Goal: Task Accomplishment & Management: Manage account settings

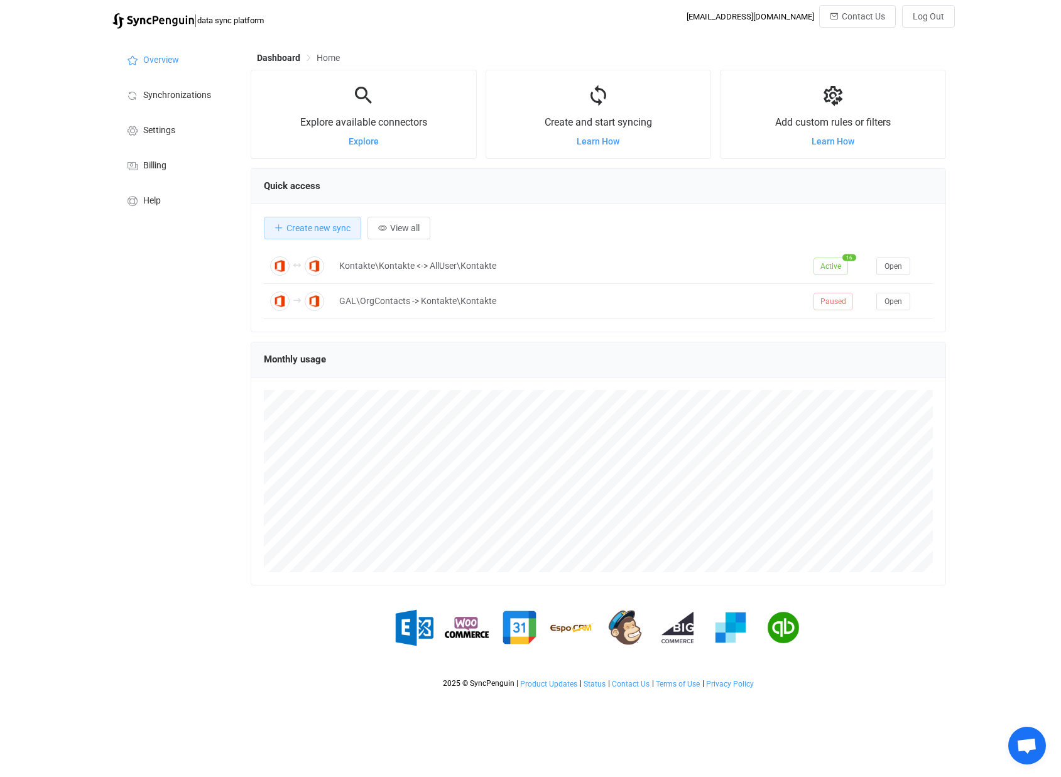
scroll to position [244, 695]
click at [149, 165] on span "Billing" at bounding box center [154, 166] width 23 height 10
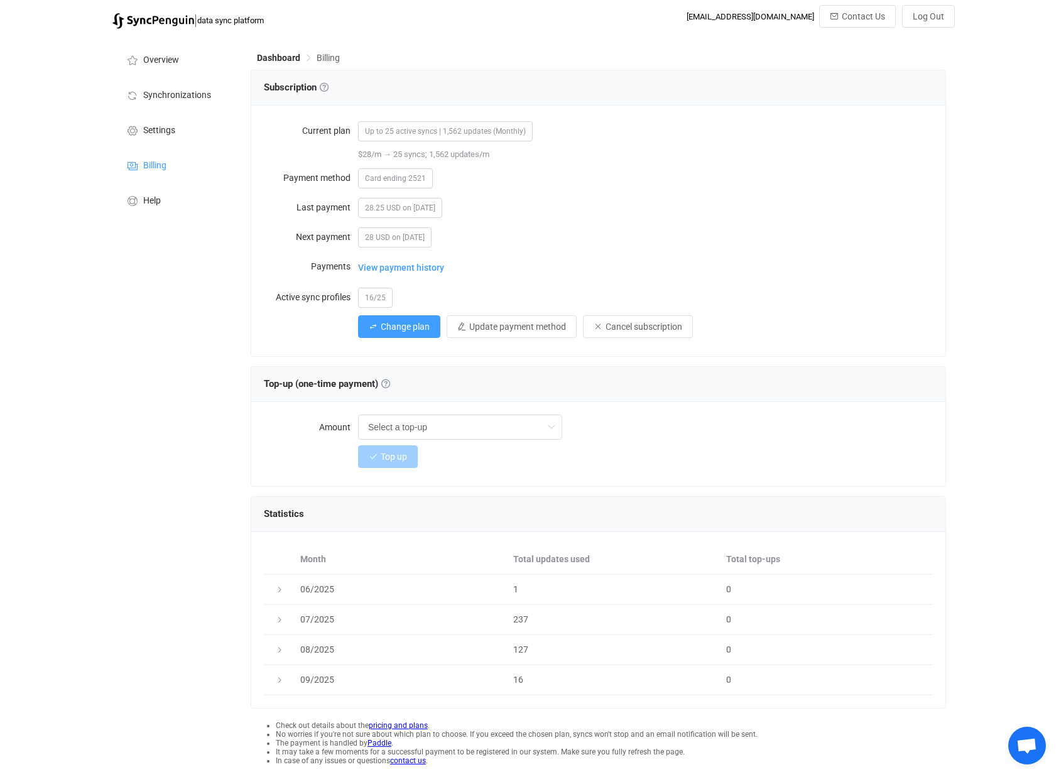
click at [401, 264] on span "View payment history" at bounding box center [401, 267] width 86 height 25
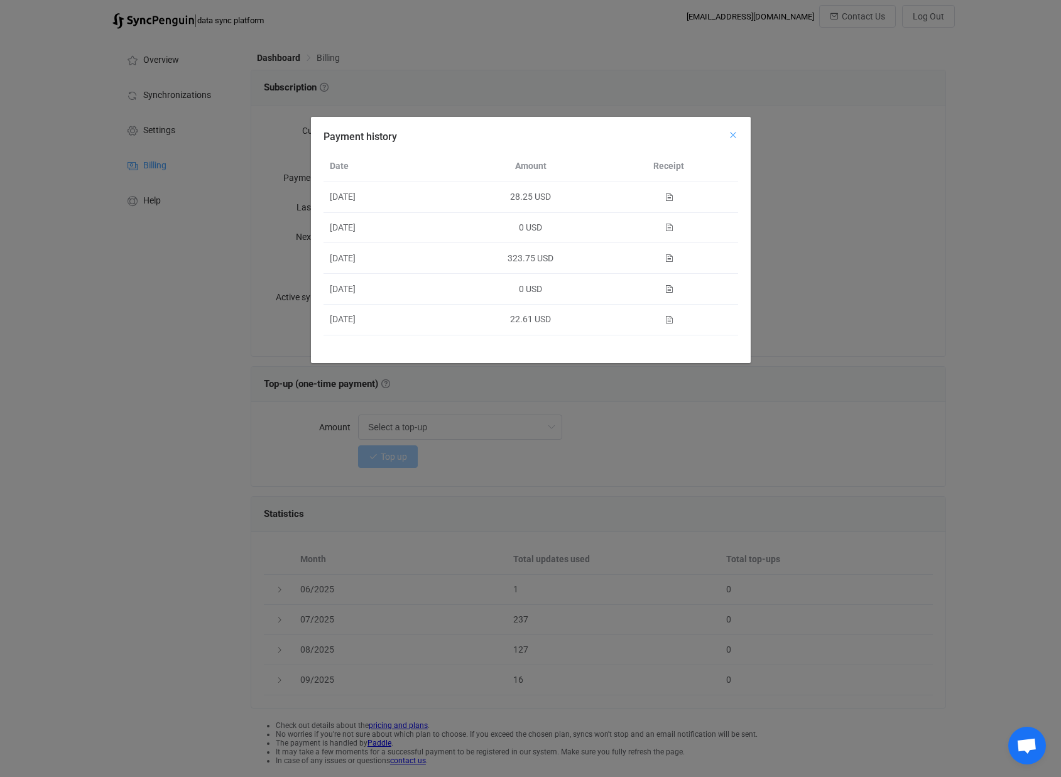
click at [731, 136] on icon "Close" at bounding box center [733, 135] width 10 height 10
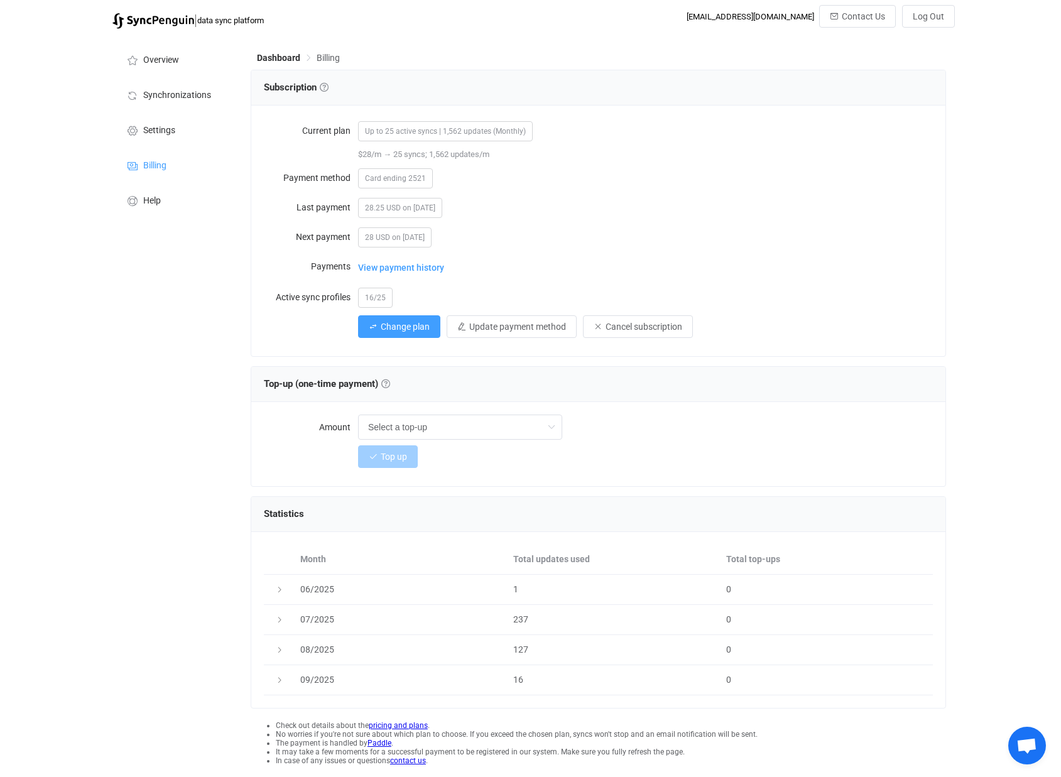
click at [383, 265] on span "View payment history" at bounding box center [401, 267] width 86 height 25
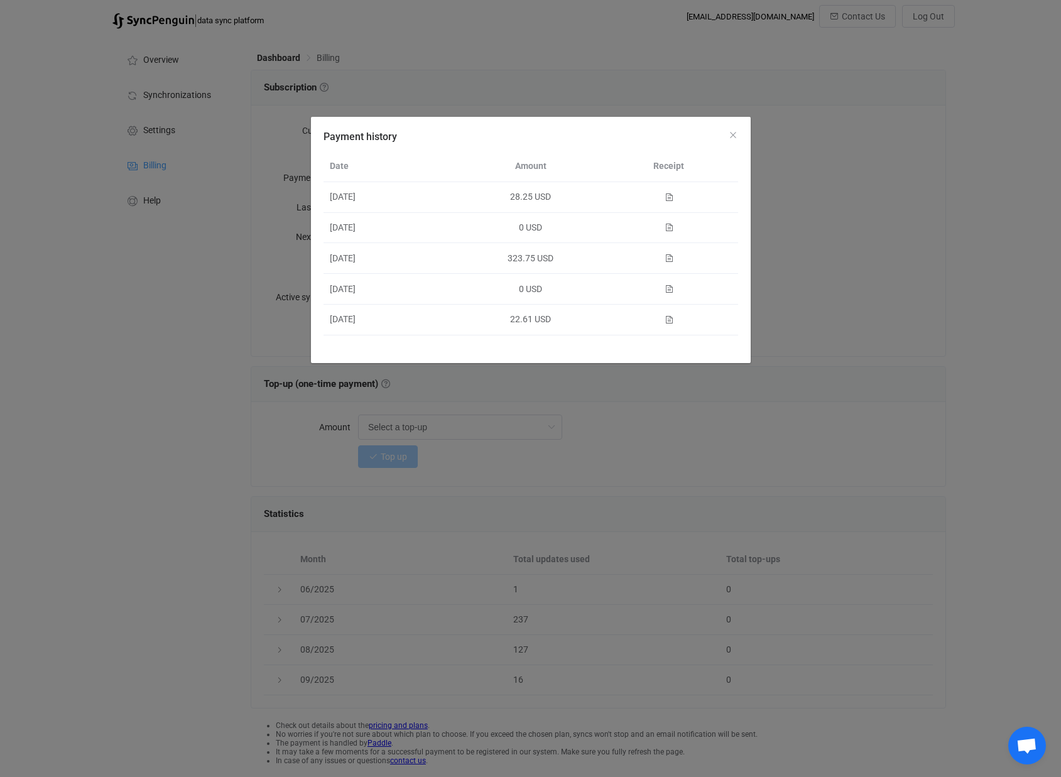
click at [670, 194] on icon "Payment history" at bounding box center [668, 197] width 9 height 9
click at [735, 135] on icon "Close" at bounding box center [733, 135] width 10 height 10
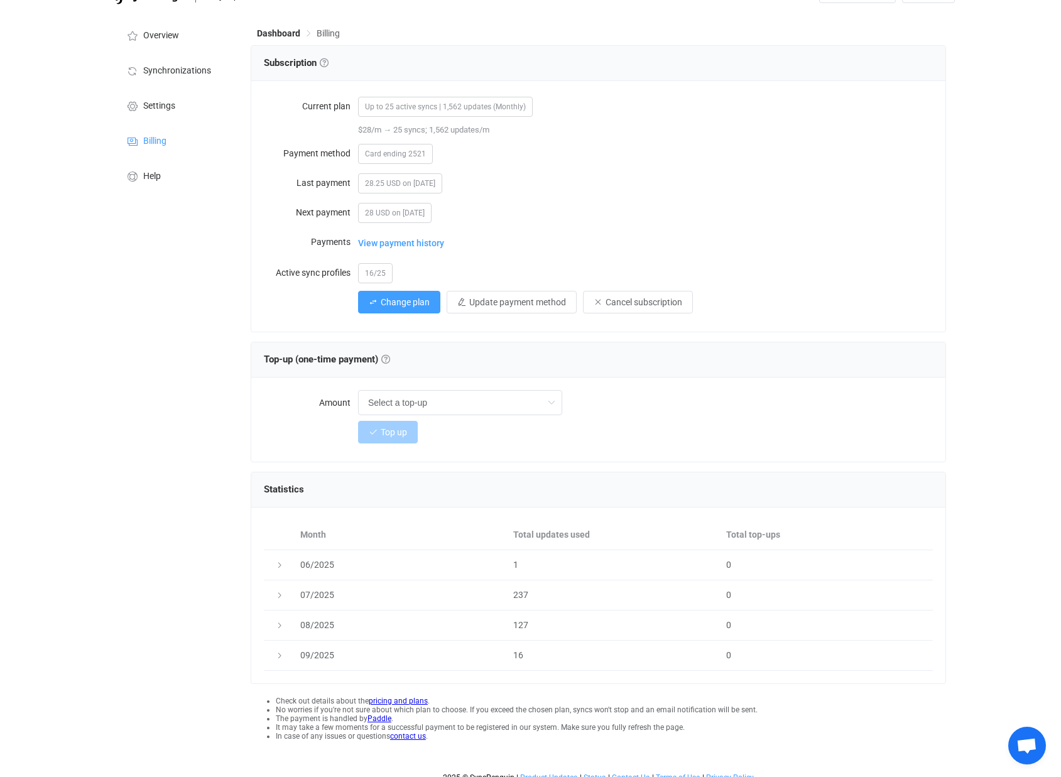
scroll to position [36, 0]
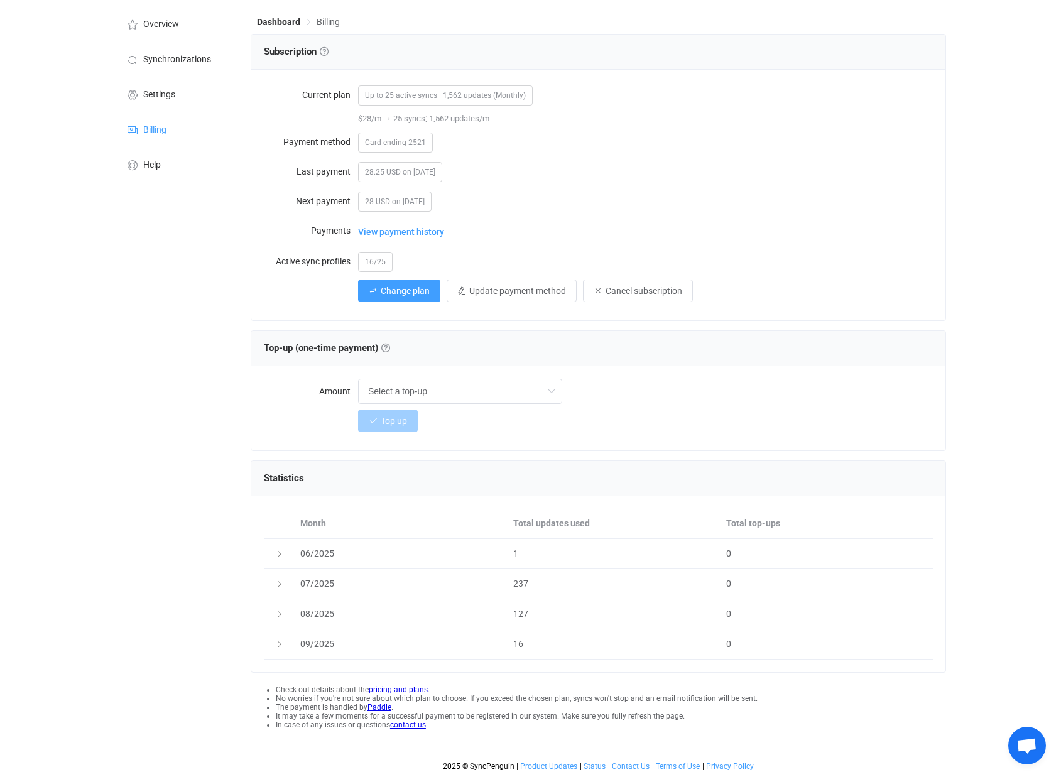
click at [278, 617] on icon at bounding box center [280, 614] width 8 height 8
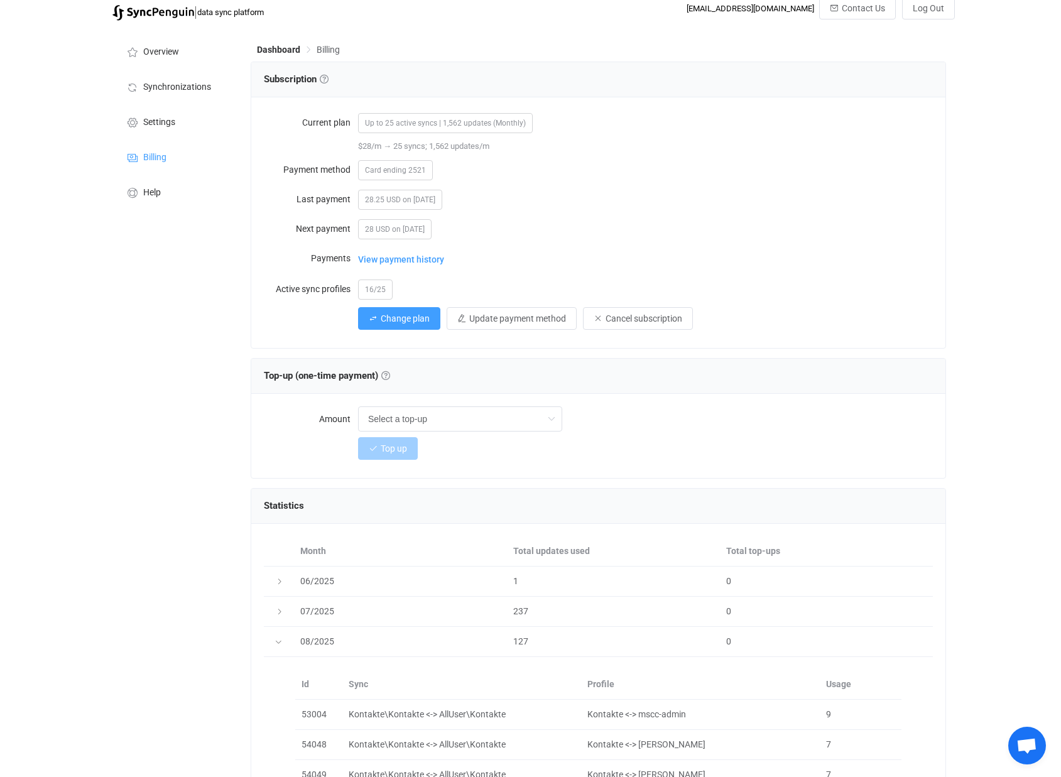
scroll to position [0, 0]
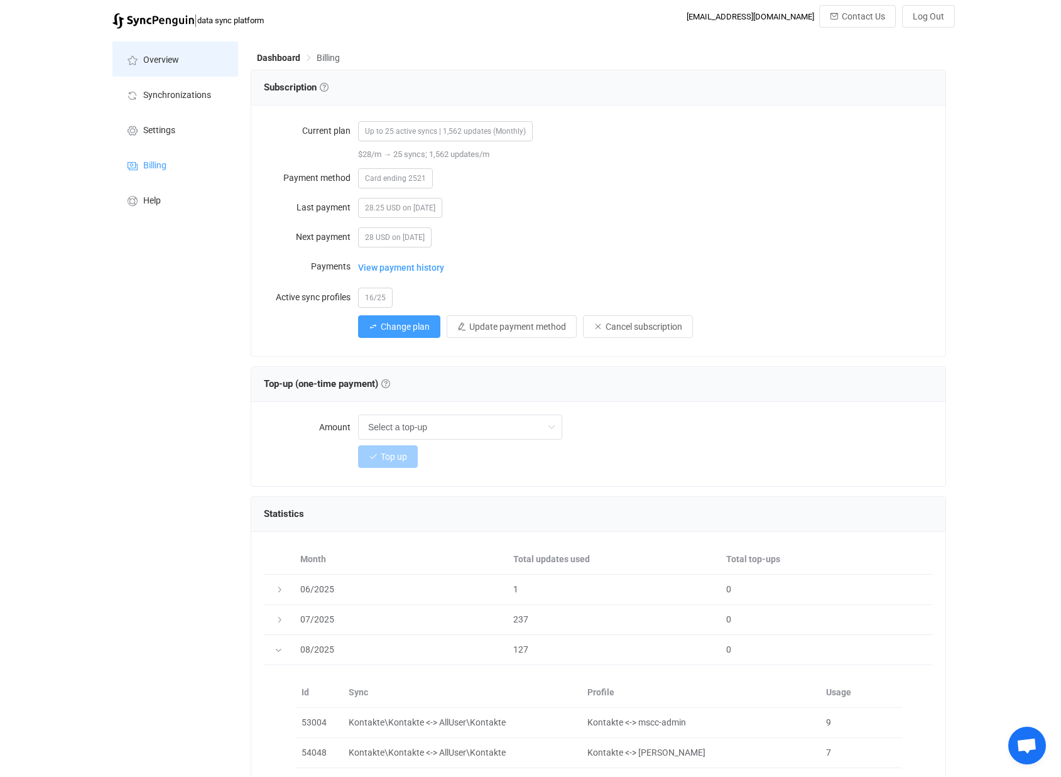
click at [166, 60] on span "Overview" at bounding box center [161, 60] width 36 height 10
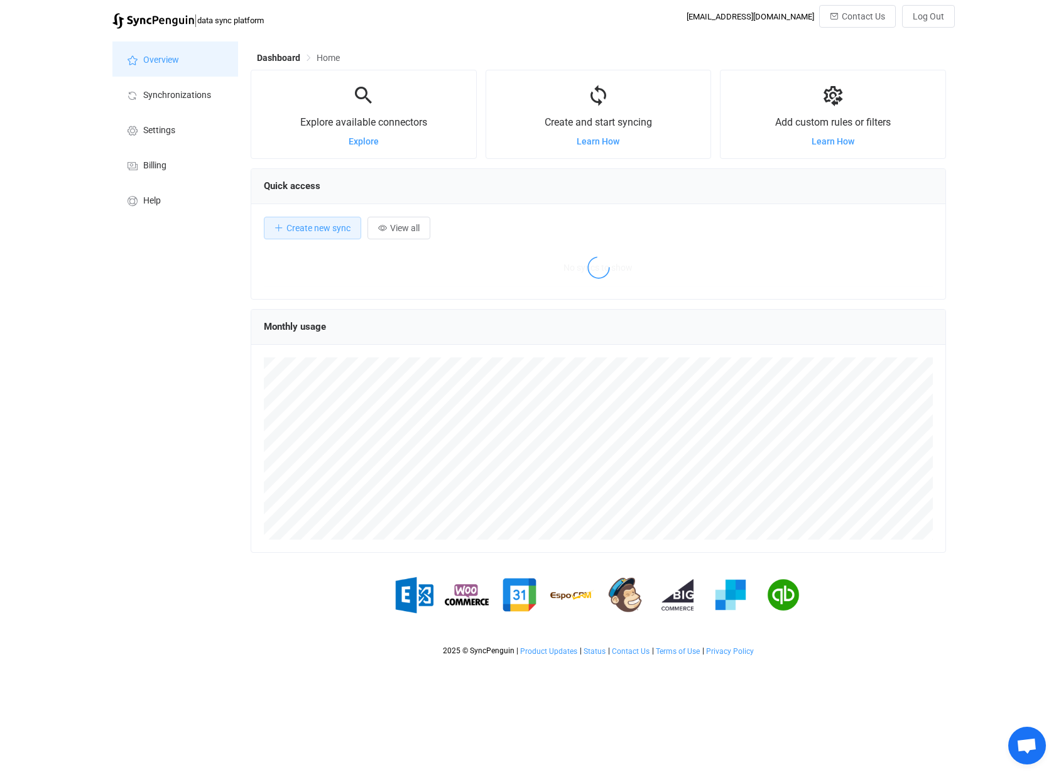
scroll to position [244, 695]
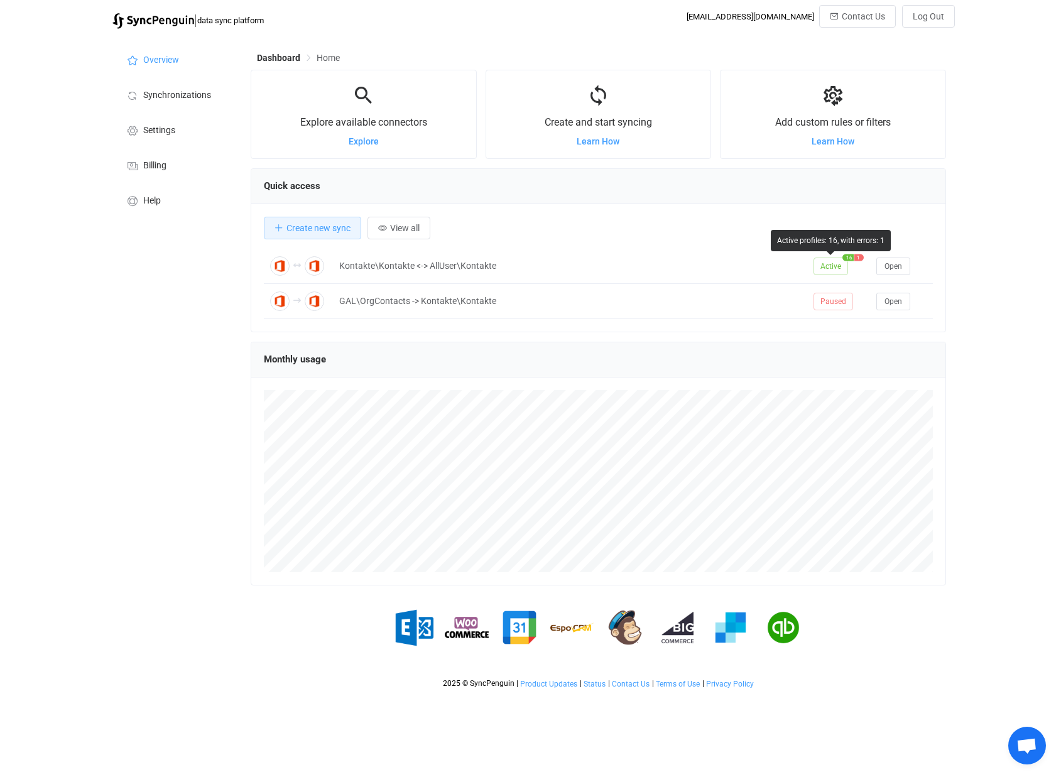
click at [857, 260] on span "1" at bounding box center [858, 257] width 9 height 7
click at [855, 256] on span "1" at bounding box center [858, 257] width 9 height 7
click at [887, 266] on span "Open" at bounding box center [893, 266] width 18 height 9
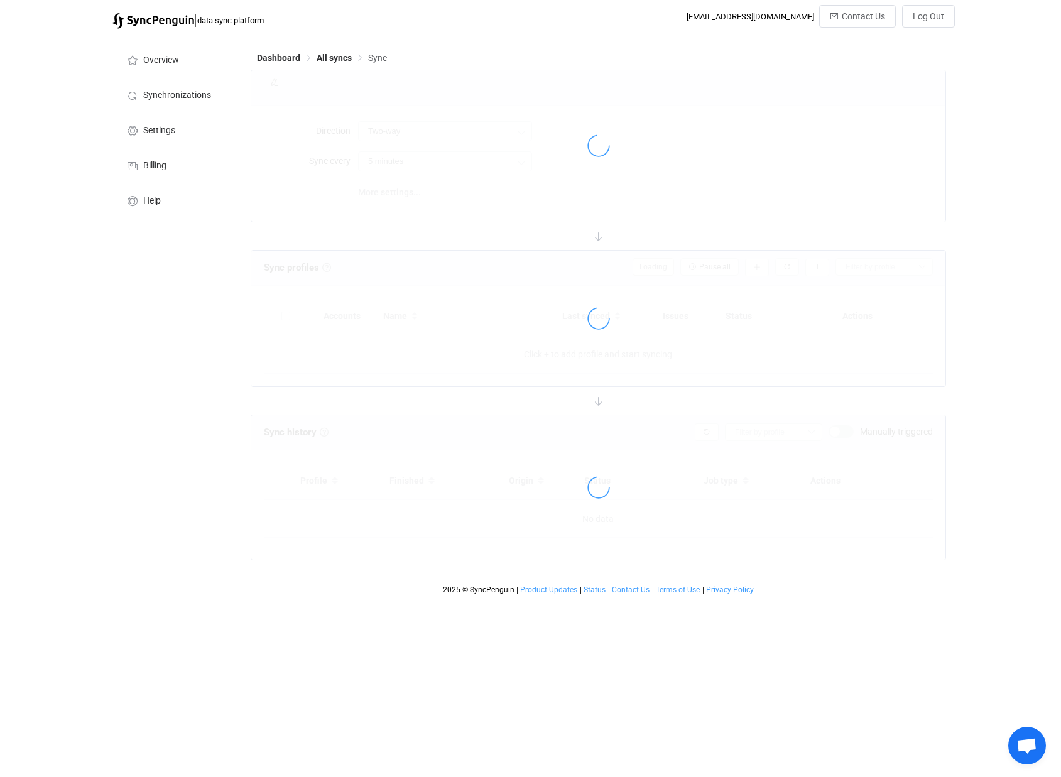
type input "10 minutes"
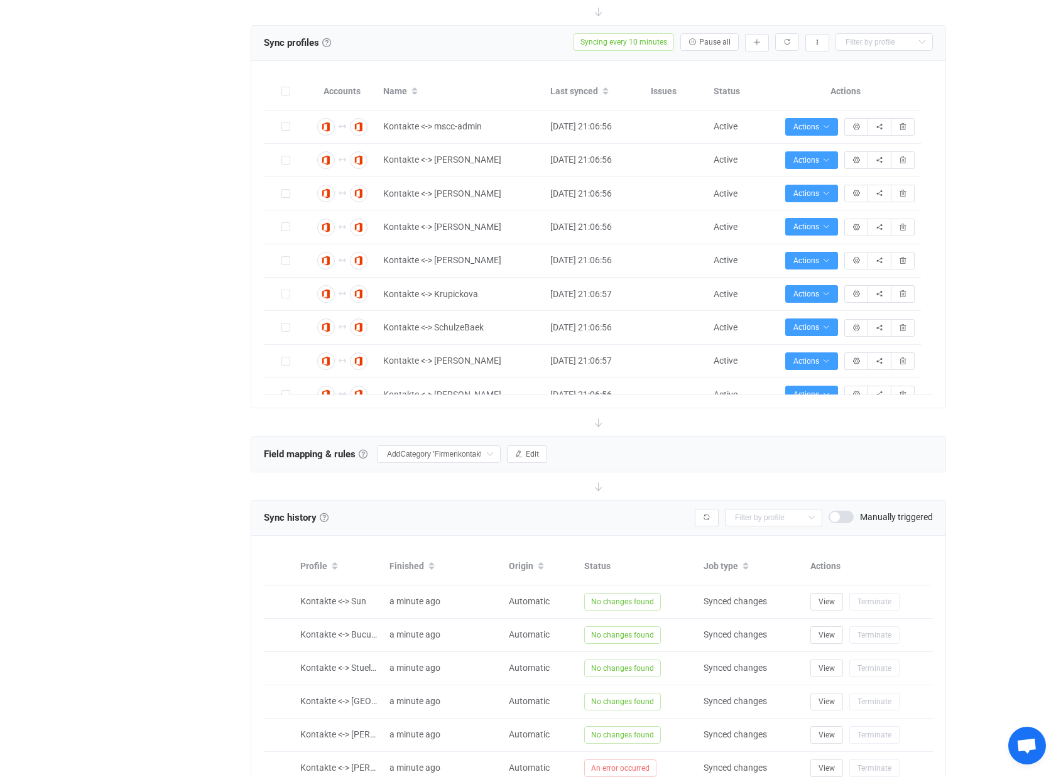
scroll to position [444, 0]
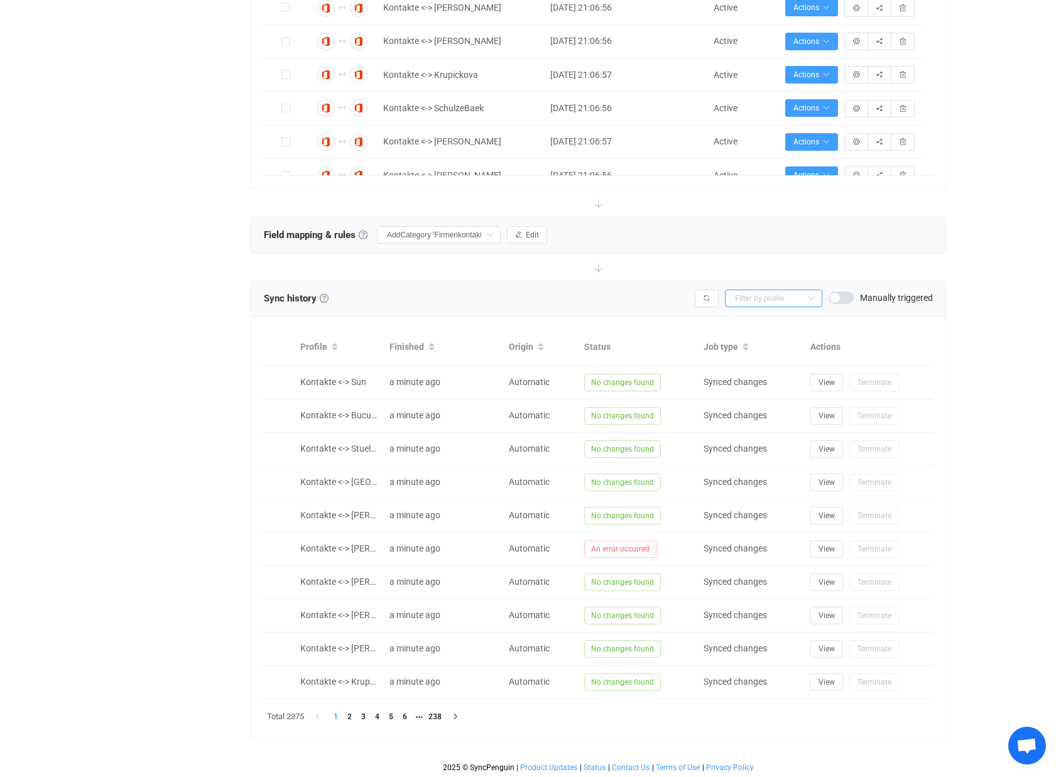
click at [800, 300] on input "text" at bounding box center [773, 298] width 97 height 18
click at [746, 347] on icon at bounding box center [745, 350] width 6 height 6
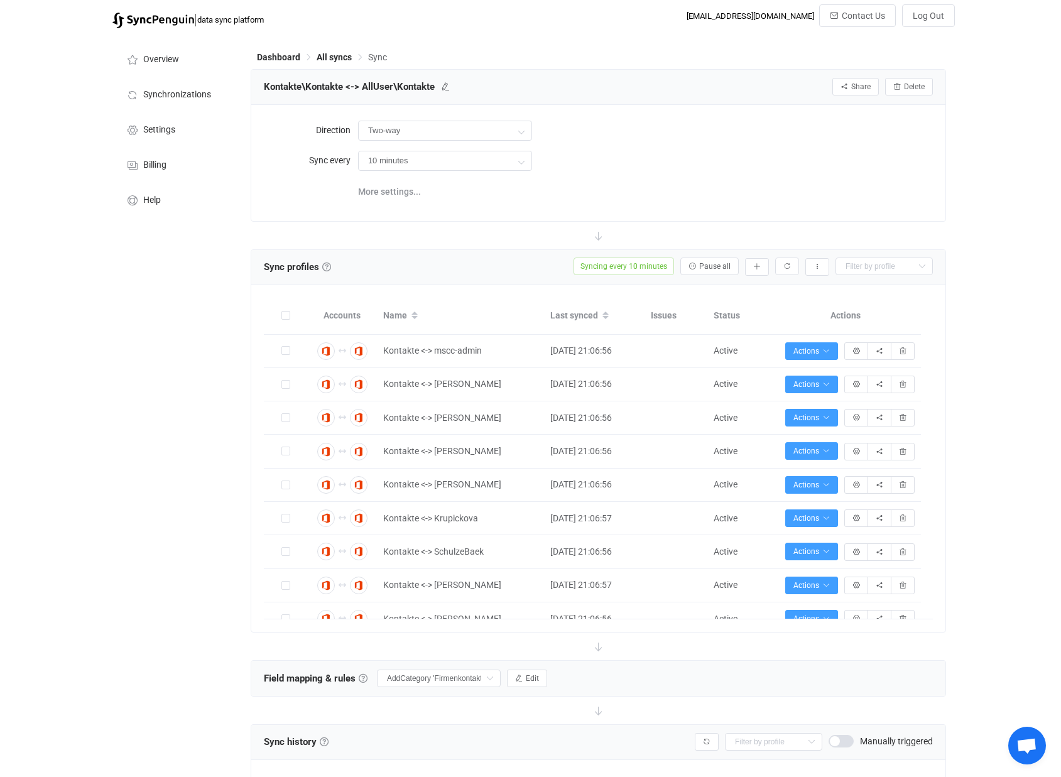
scroll to position [0, 0]
